Goal: Navigation & Orientation: Find specific page/section

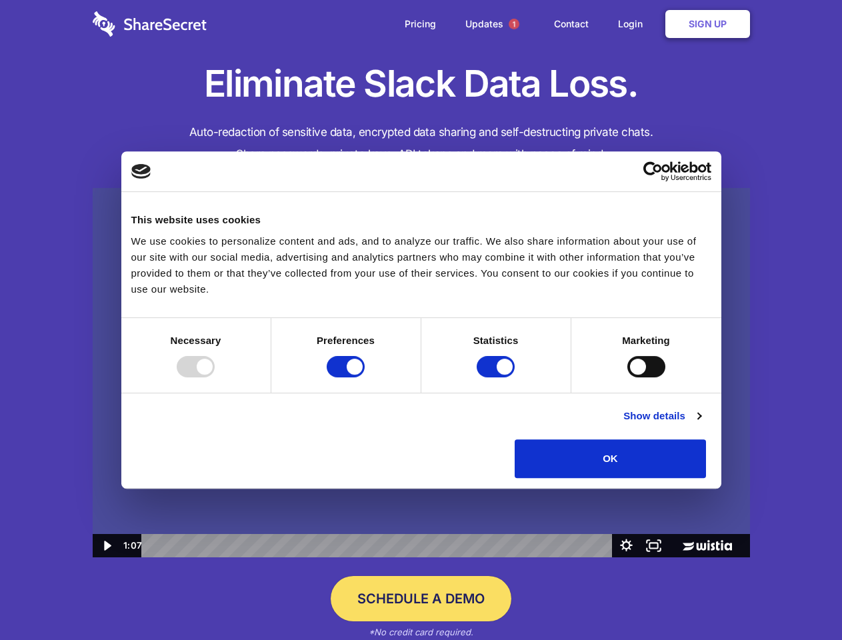
click at [421, 320] on img at bounding box center [421, 373] width 657 height 370
click at [215, 377] on div at bounding box center [196, 366] width 38 height 21
click at [365, 377] on input "Preferences" at bounding box center [346, 366] width 38 height 21
checkbox input "false"
click at [497, 377] on input "Statistics" at bounding box center [496, 366] width 38 height 21
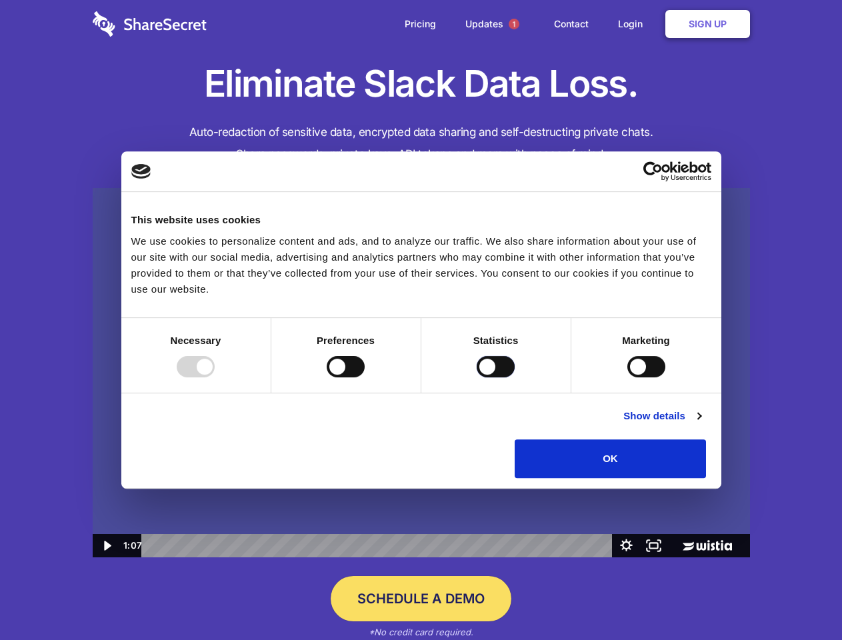
checkbox input "false"
click at [627, 377] on input "Marketing" at bounding box center [646, 366] width 38 height 21
checkbox input "true"
click at [701, 424] on link "Show details" at bounding box center [661, 416] width 77 height 16
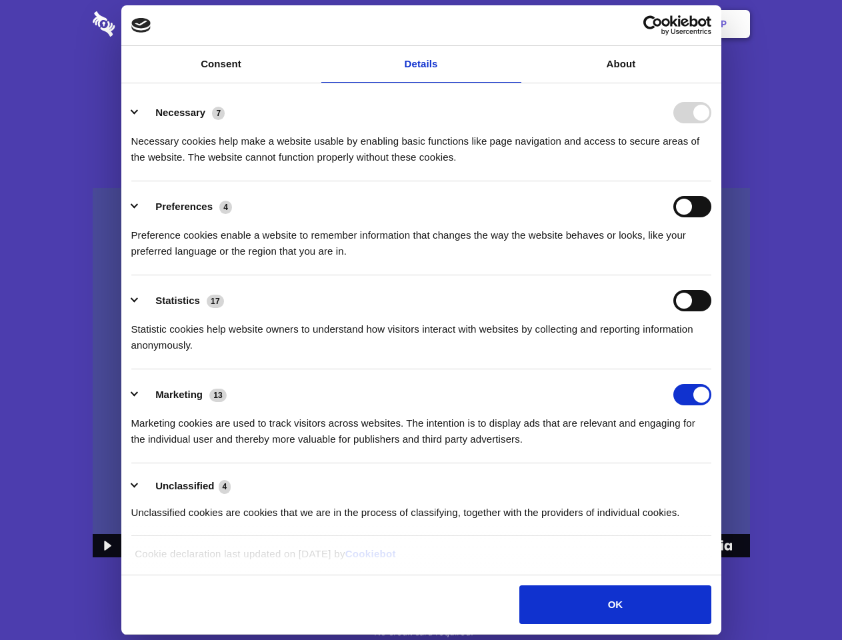
click at [711, 181] on li "Necessary 7 Necessary cookies help make a website usable by enabling basic func…" at bounding box center [421, 134] width 580 height 94
click at [513, 24] on span "1" at bounding box center [514, 24] width 11 height 11
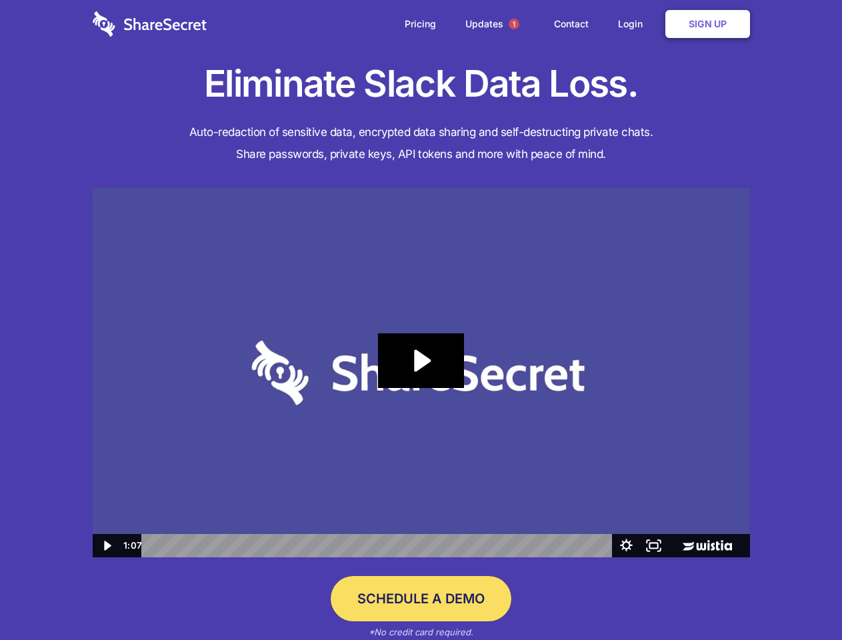
click at [421, 373] on icon "Play Video: Sharesecret Slack Extension" at bounding box center [420, 360] width 85 height 55
